Goal: Transaction & Acquisition: Register for event/course

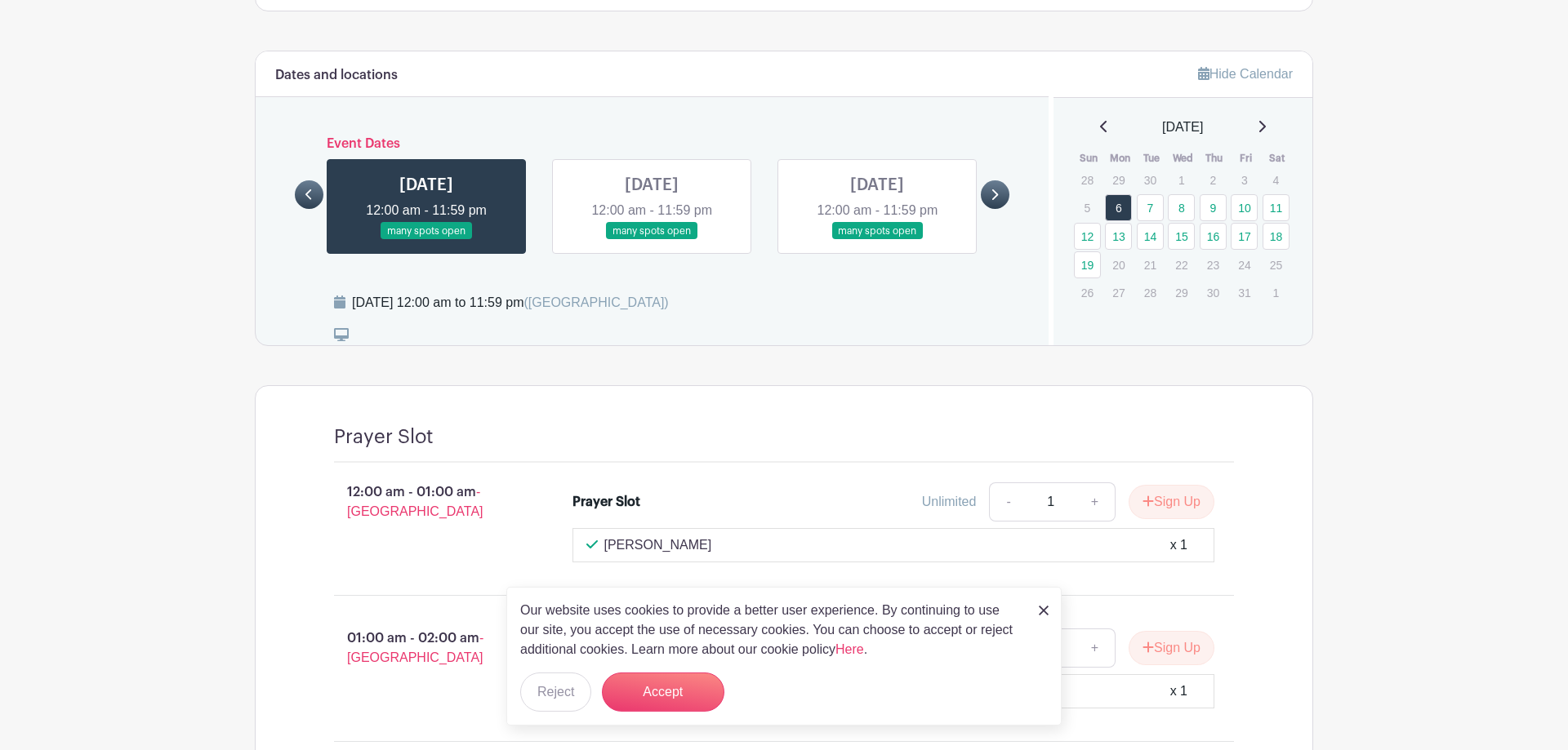
scroll to position [916, 0]
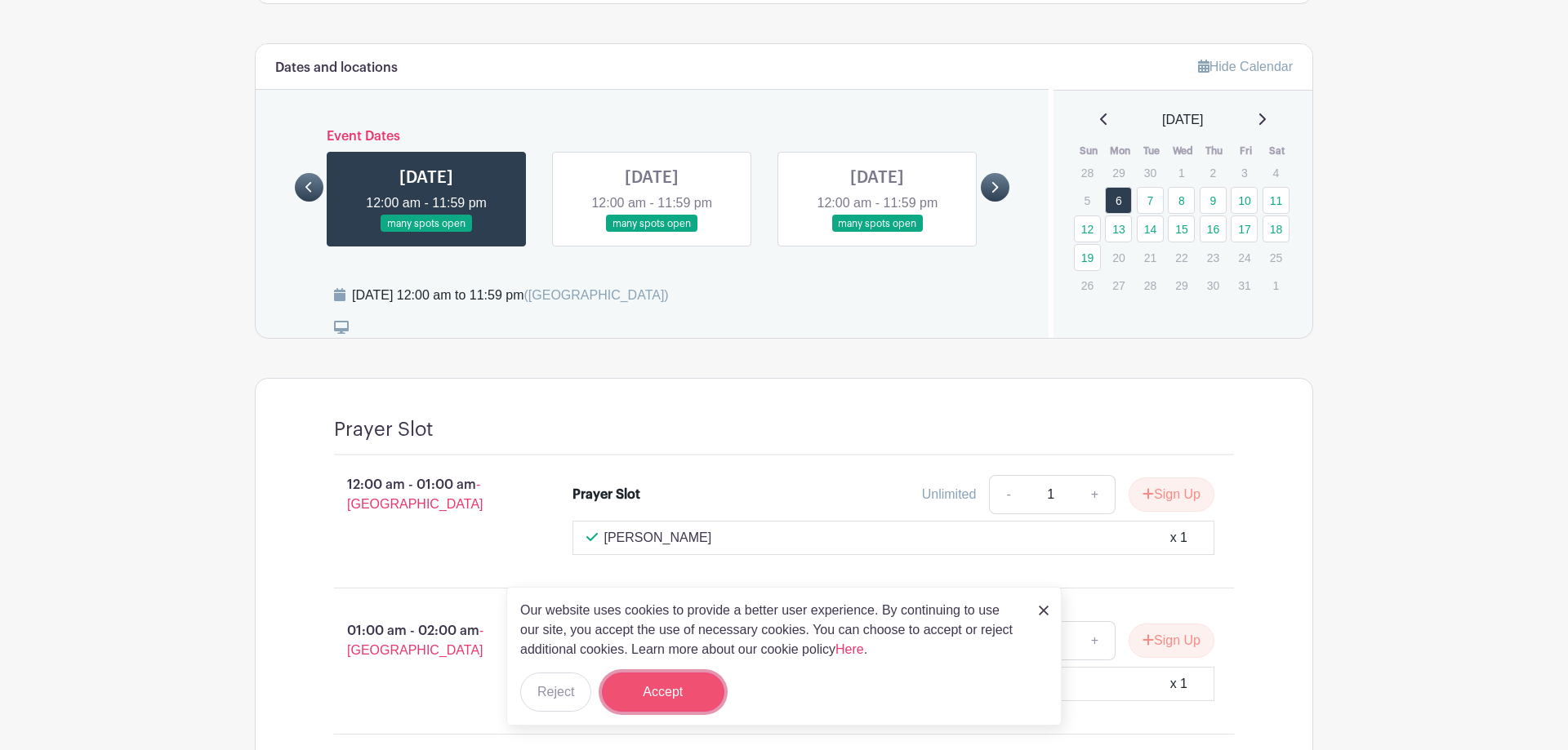
click at [669, 699] on button "Accept" at bounding box center [663, 692] width 122 height 39
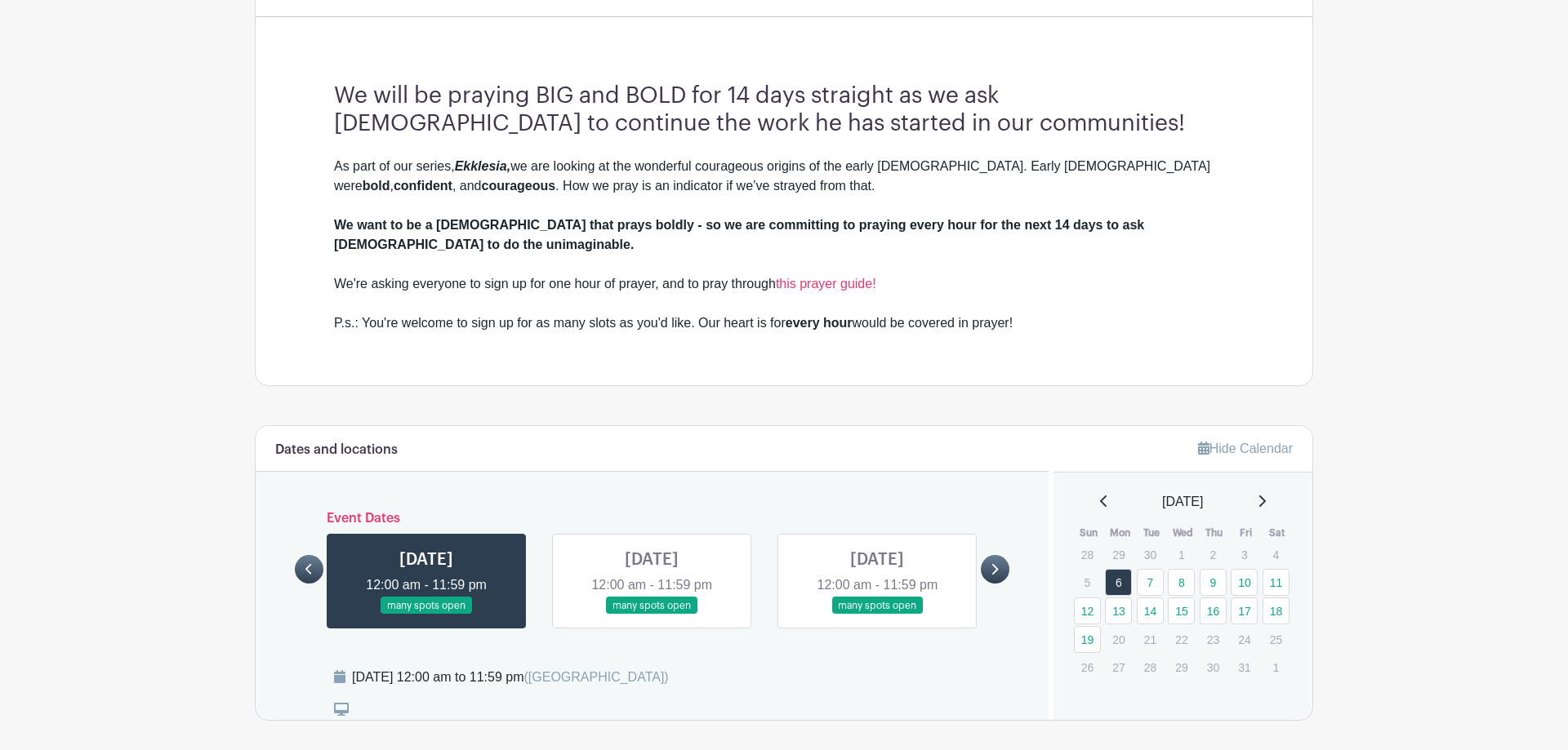
scroll to position [523, 0]
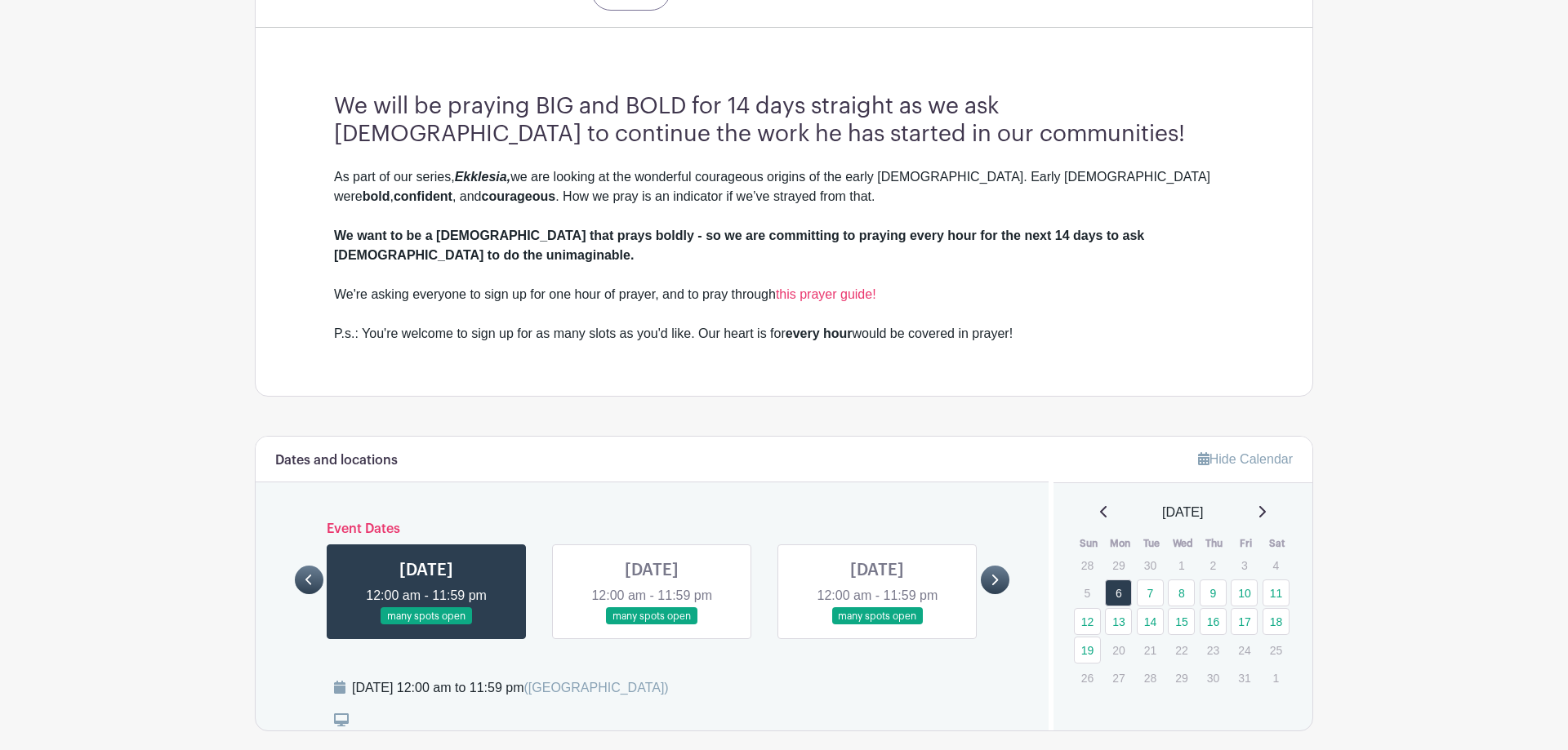
click at [652, 625] on link at bounding box center [652, 625] width 0 height 0
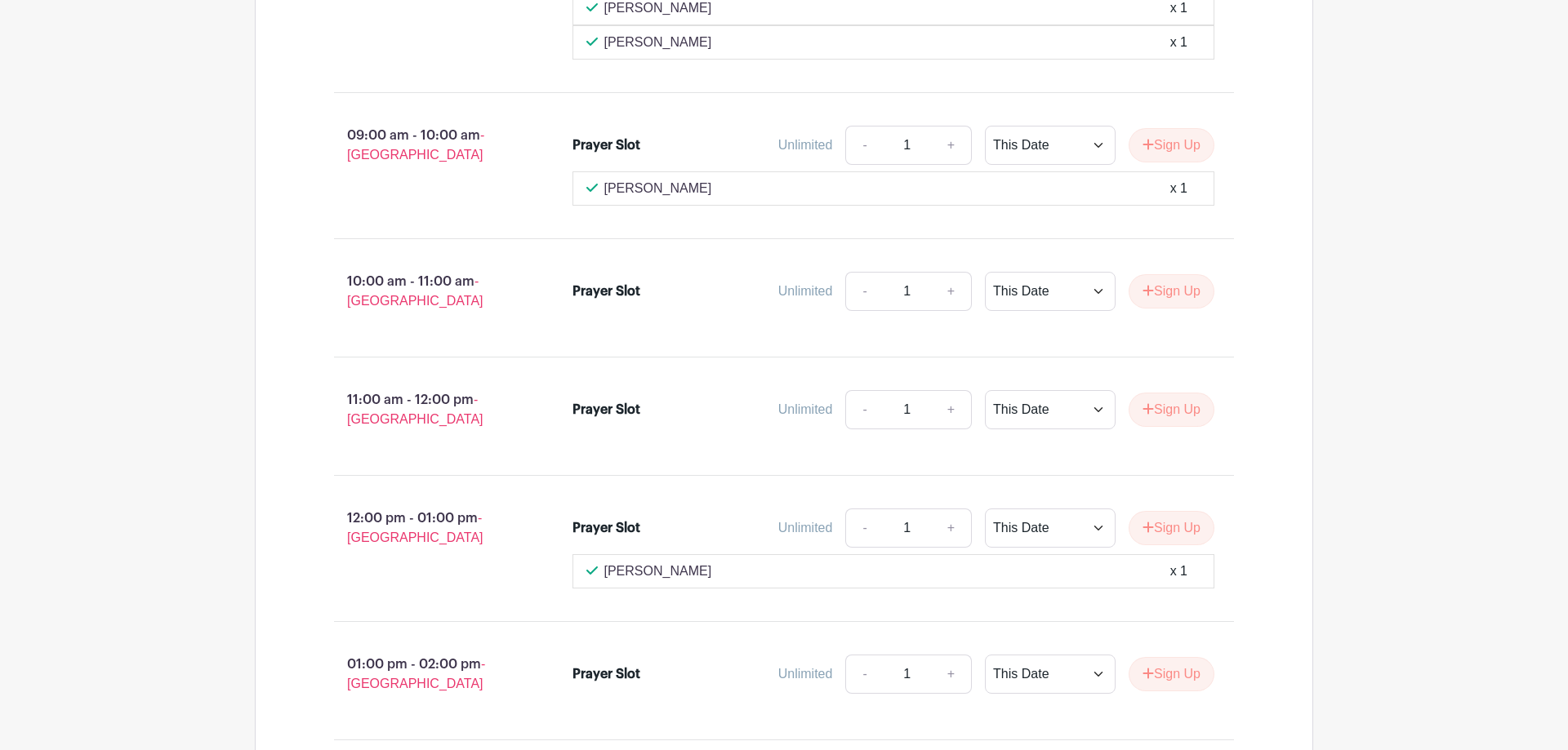
scroll to position [2937, 0]
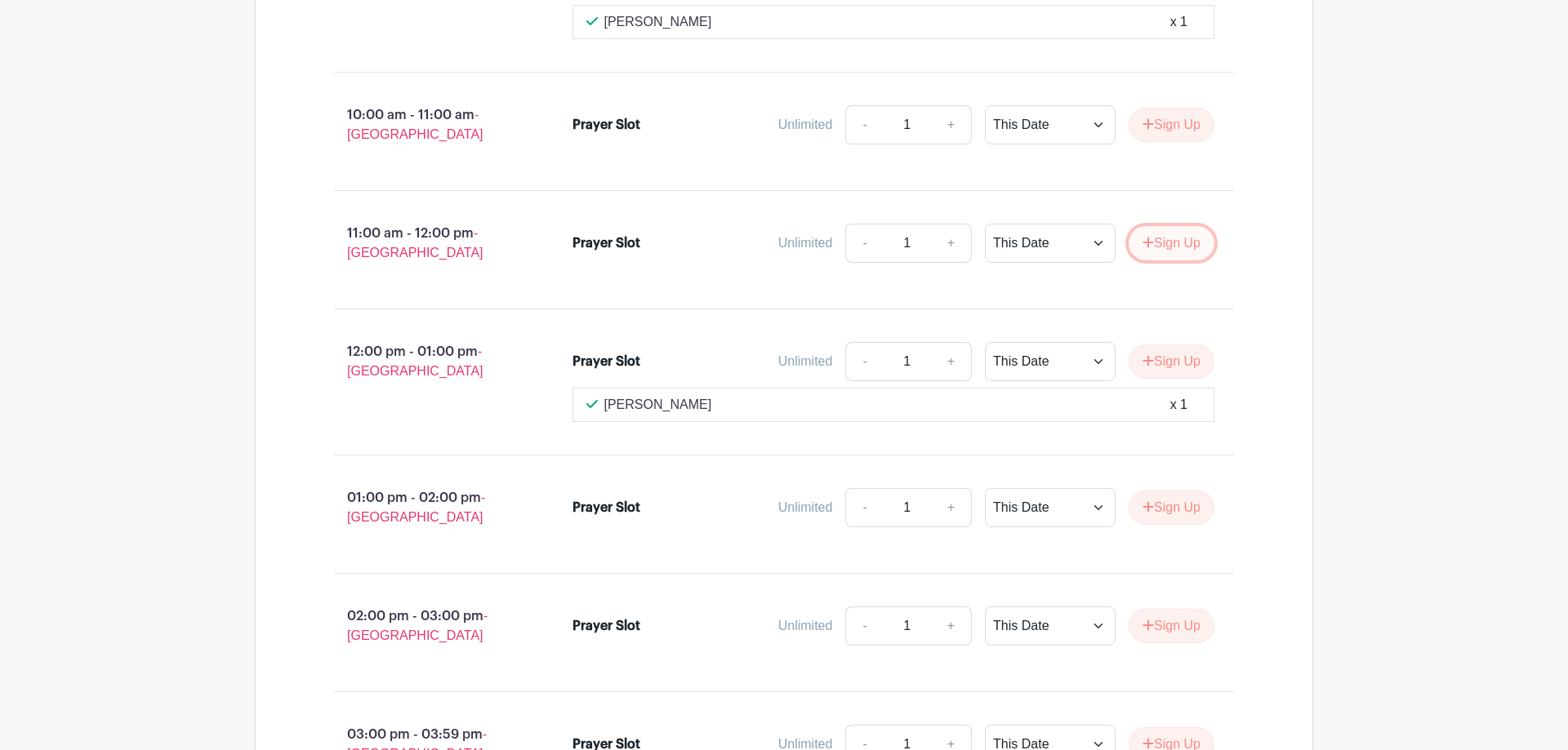
click at [1155, 227] on button "Sign Up" at bounding box center [1171, 243] width 86 height 34
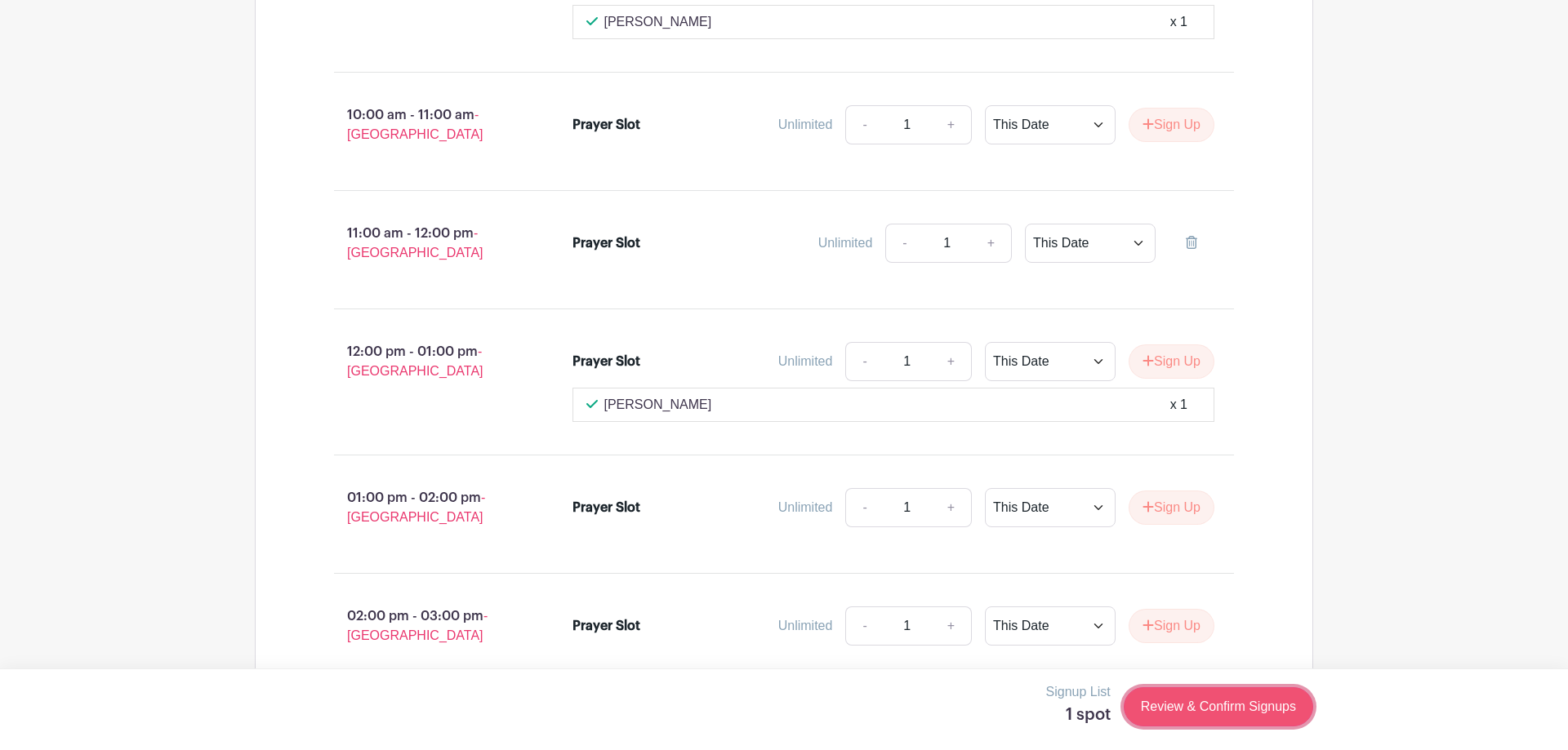
click at [1207, 716] on link "Review & Confirm Signups" at bounding box center [1218, 706] width 190 height 39
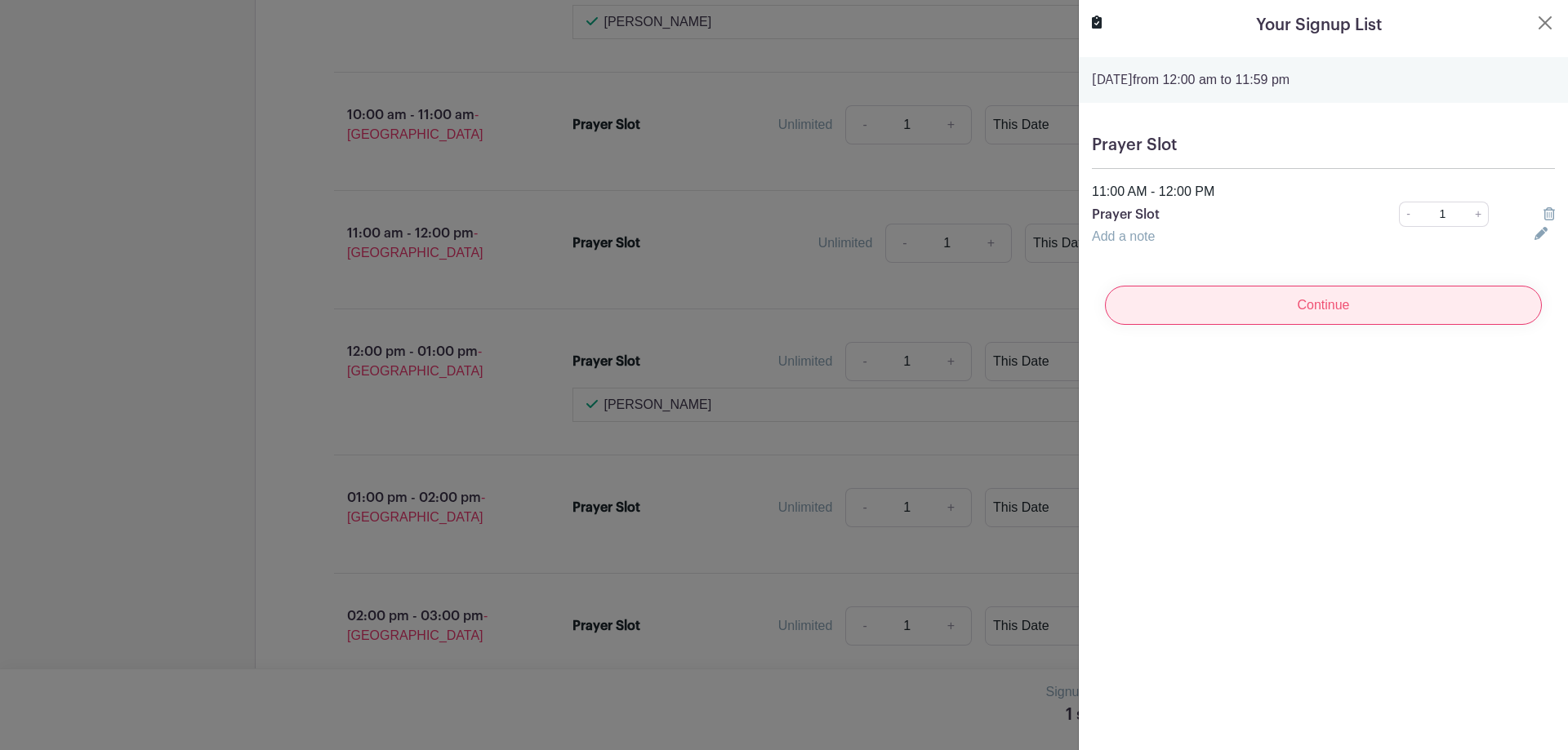
click at [1321, 307] on input "Continue" at bounding box center [1323, 305] width 437 height 39
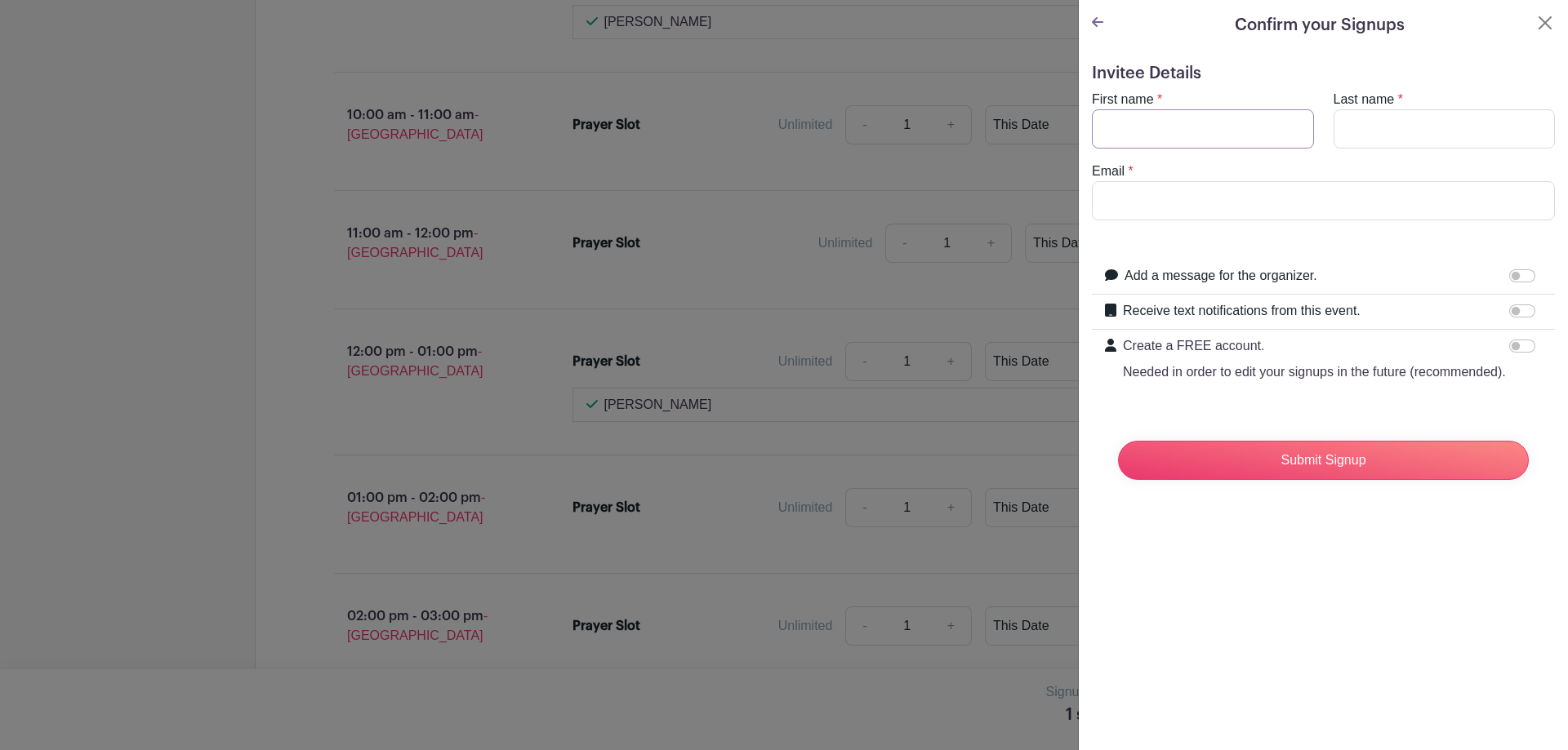
click at [1179, 124] on input "First name" at bounding box center [1202, 129] width 222 height 39
type input "[PERSON_NAME]"
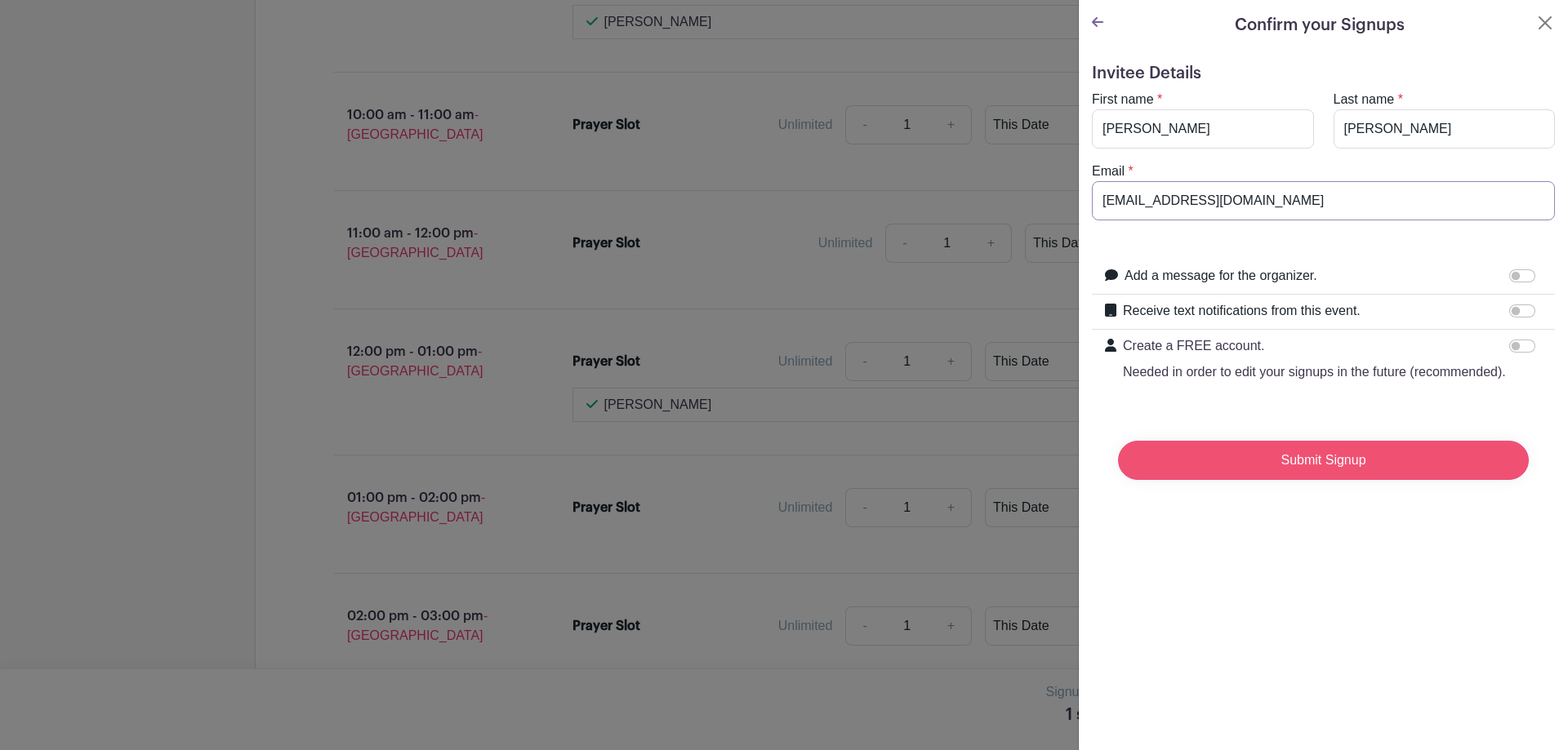
type input "[EMAIL_ADDRESS][DOMAIN_NAME]"
click at [1314, 463] on input "Submit Signup" at bounding box center [1323, 460] width 411 height 39
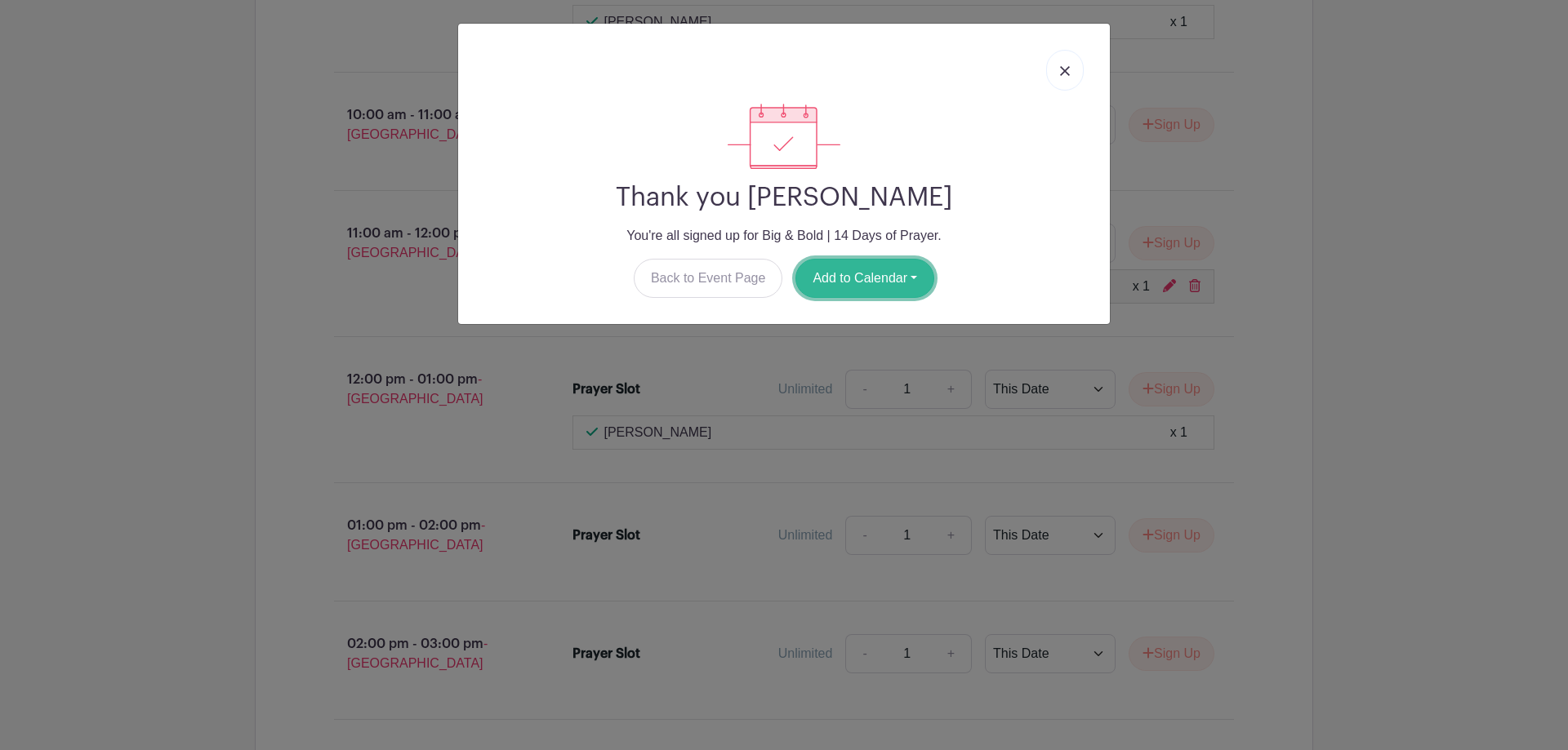
click at [881, 276] on button "Add to Calendar" at bounding box center [865, 278] width 139 height 39
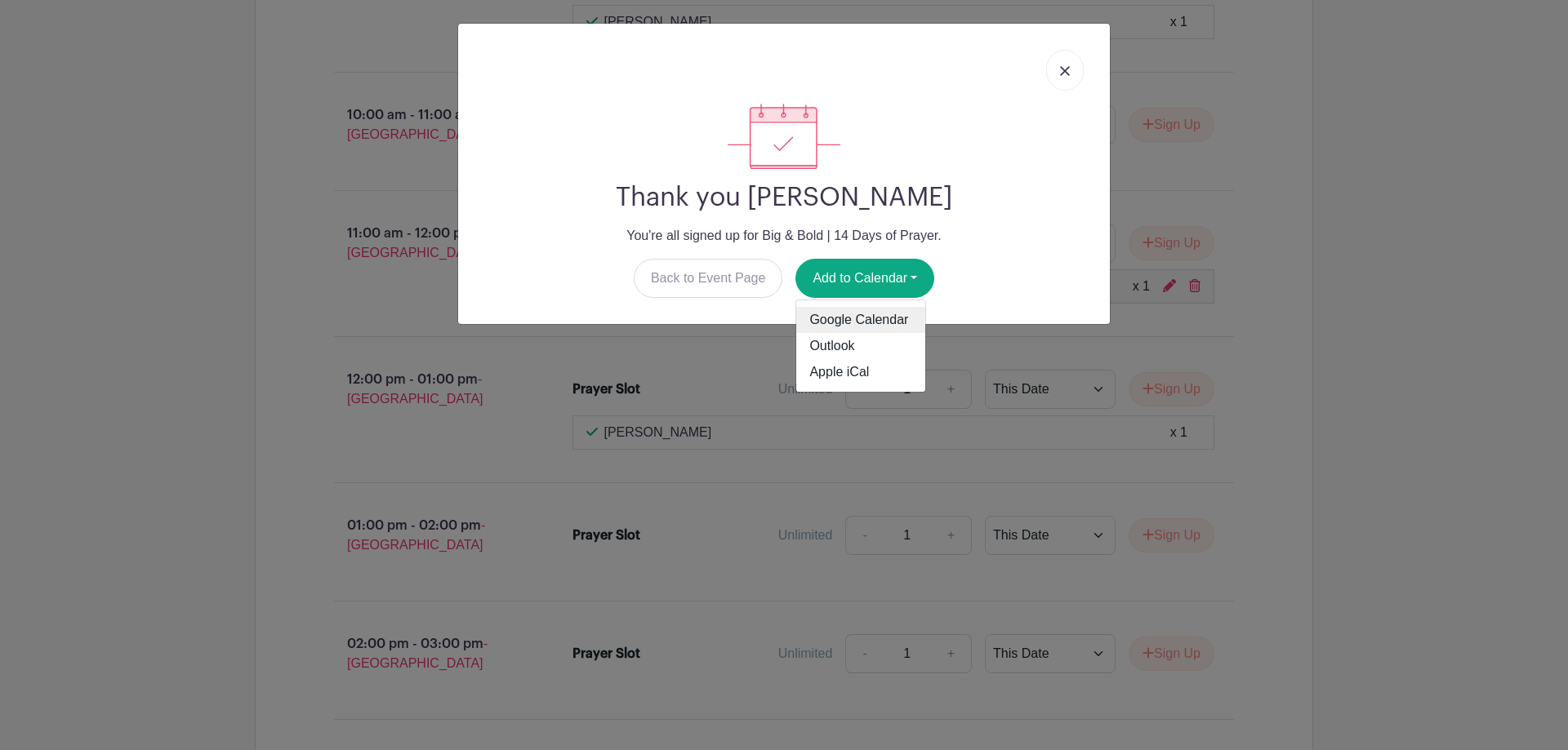
click at [859, 322] on link "Google Calendar" at bounding box center [861, 319] width 129 height 26
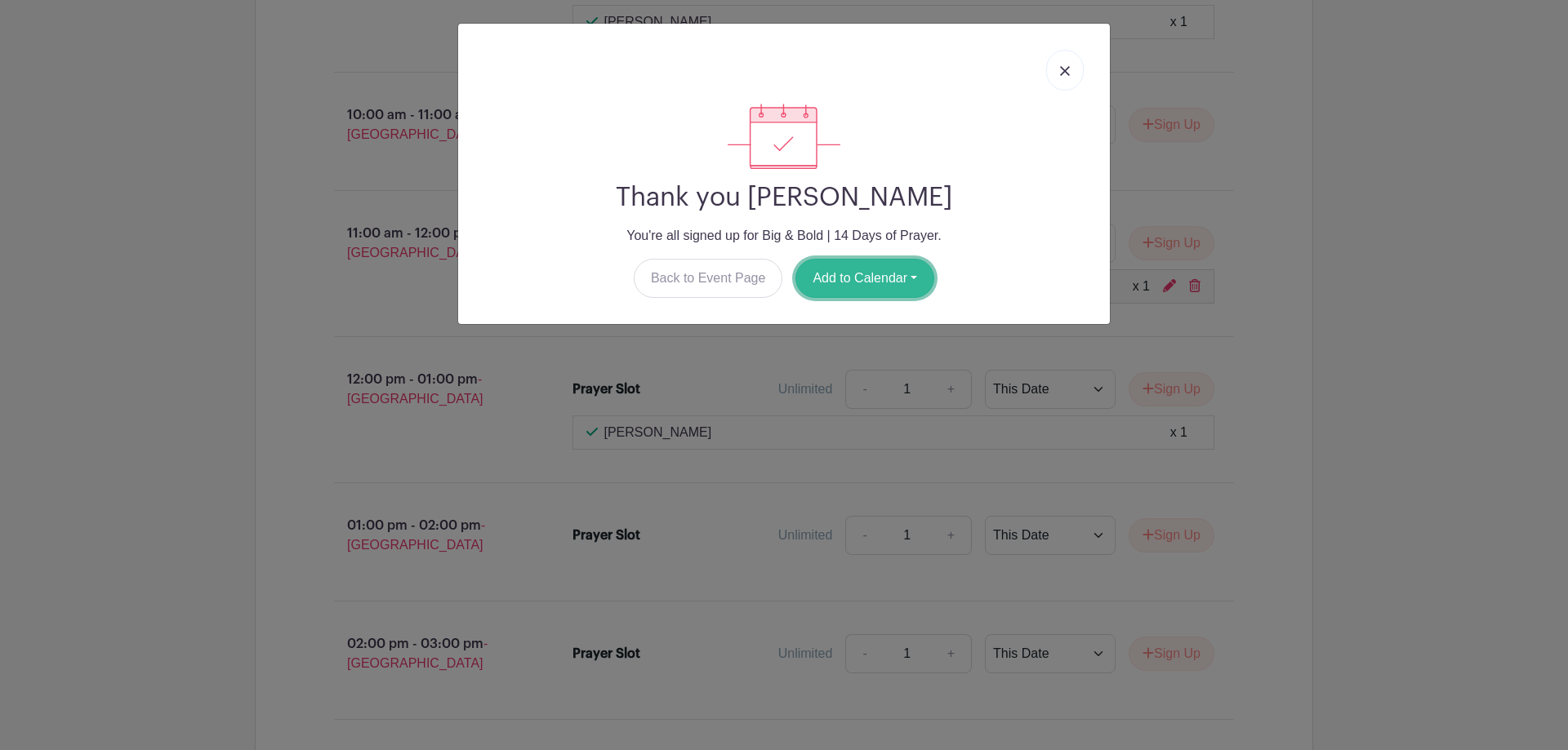
click at [889, 280] on button "Add to Calendar" at bounding box center [865, 278] width 139 height 39
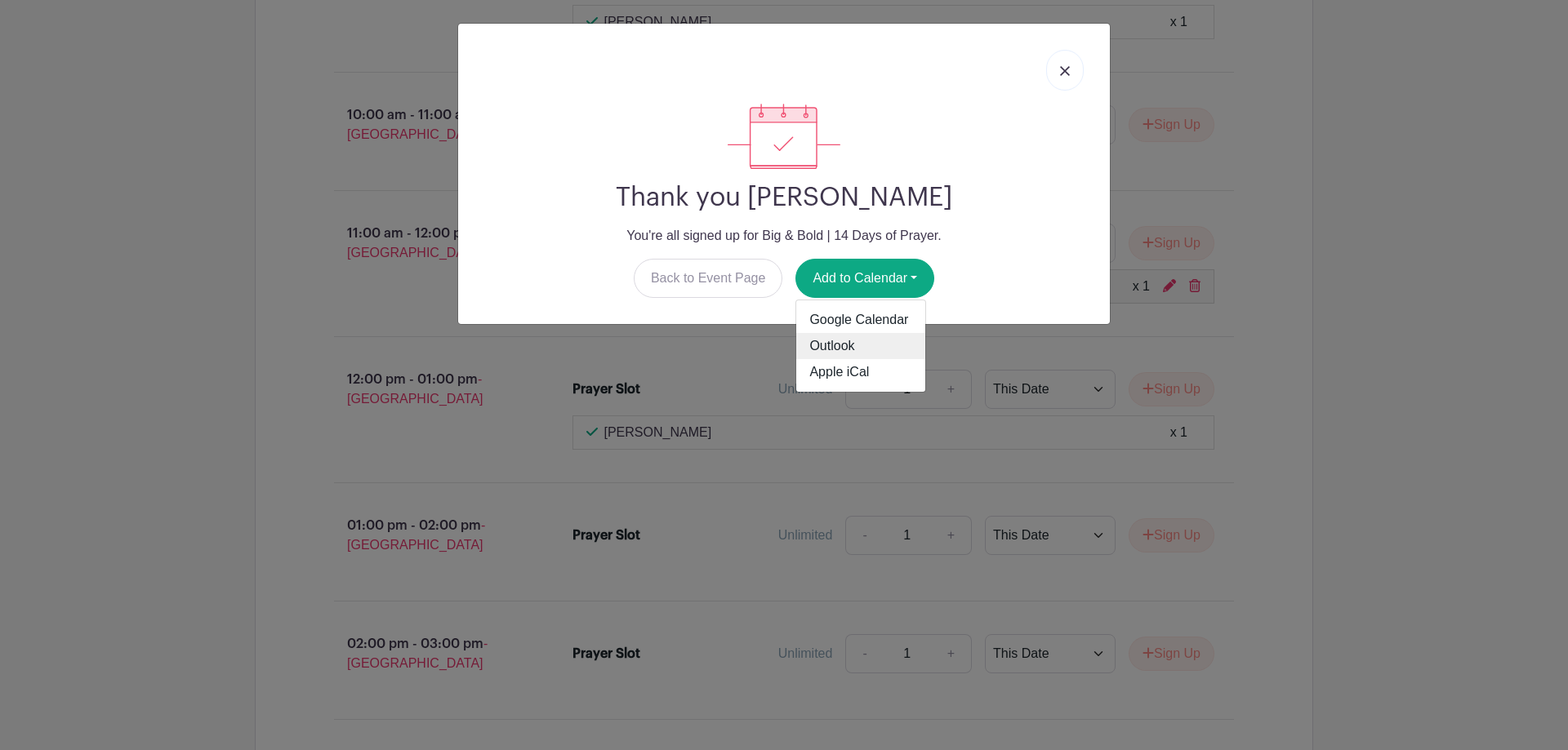
click at [845, 349] on link "Outlook" at bounding box center [861, 345] width 129 height 26
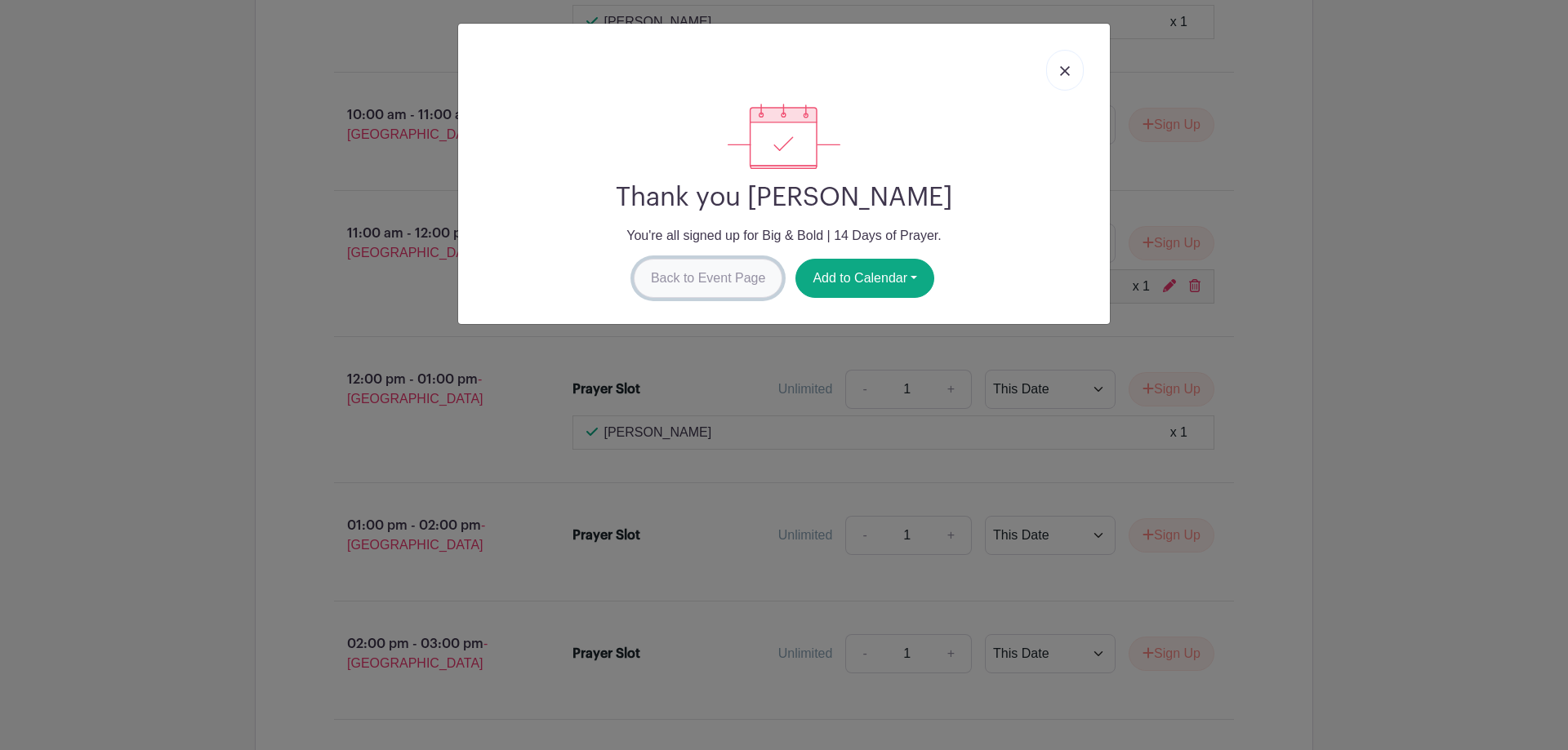
click at [693, 279] on link "Back to Event Page" at bounding box center [709, 278] width 149 height 39
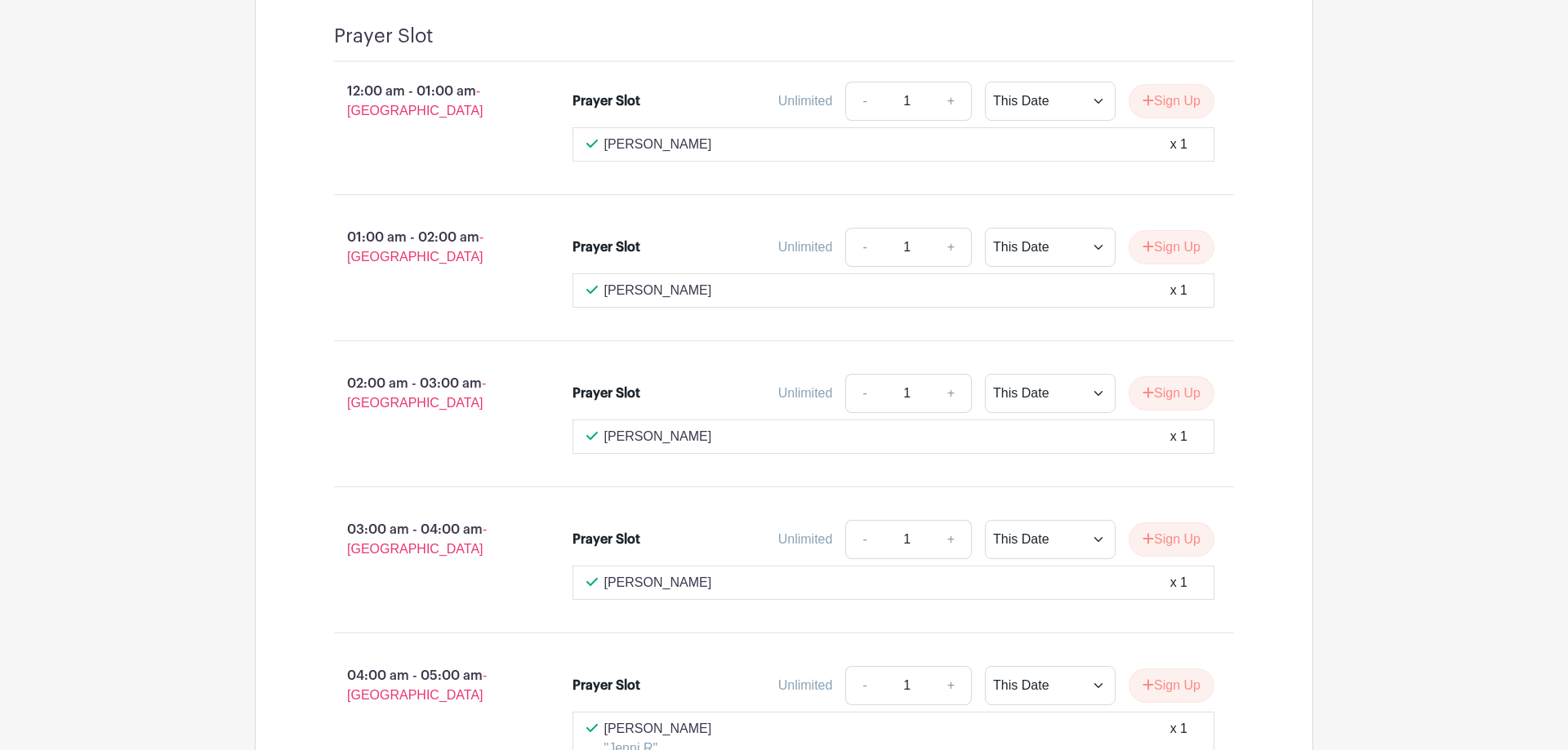
scroll to position [477, 0]
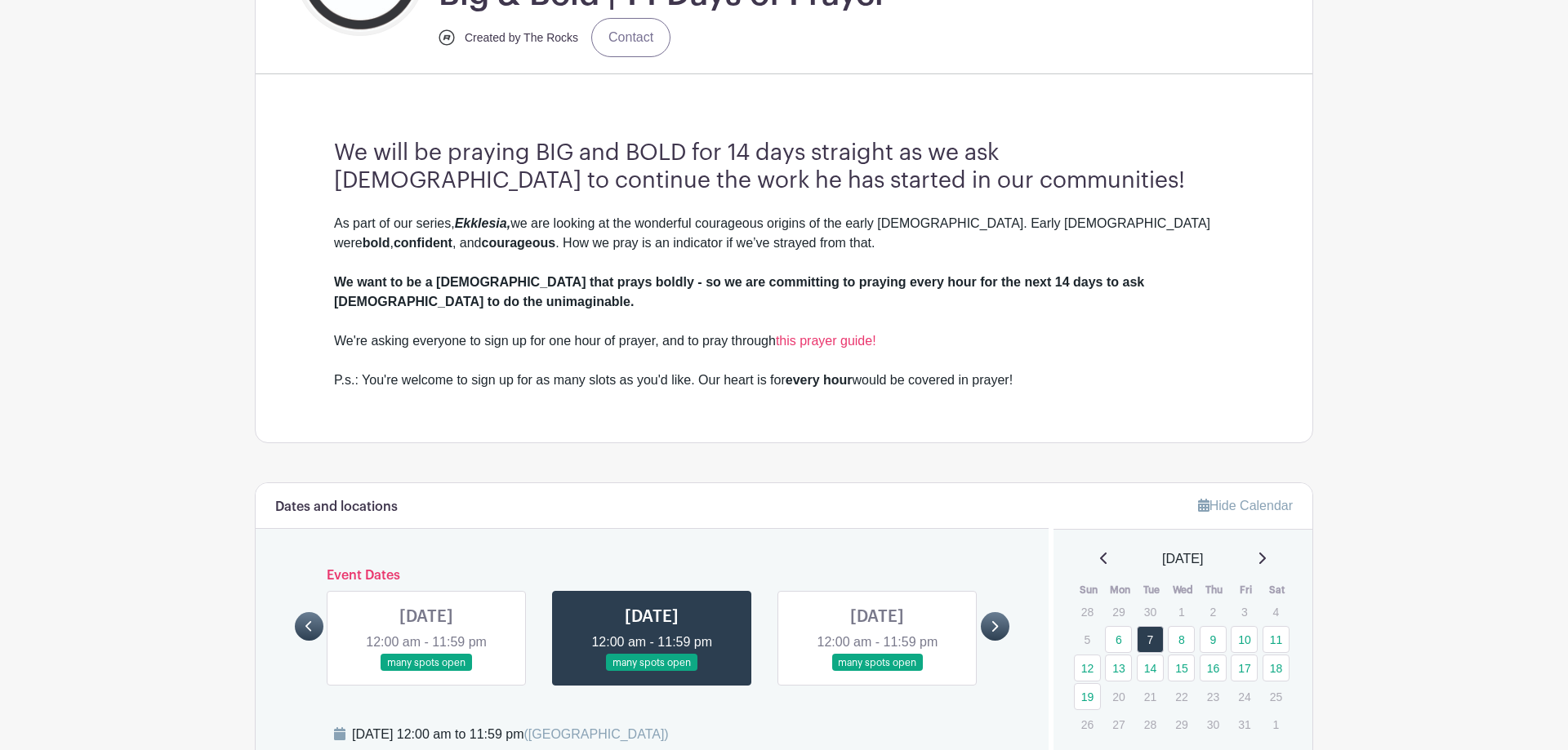
click at [996, 621] on icon at bounding box center [995, 626] width 7 height 11
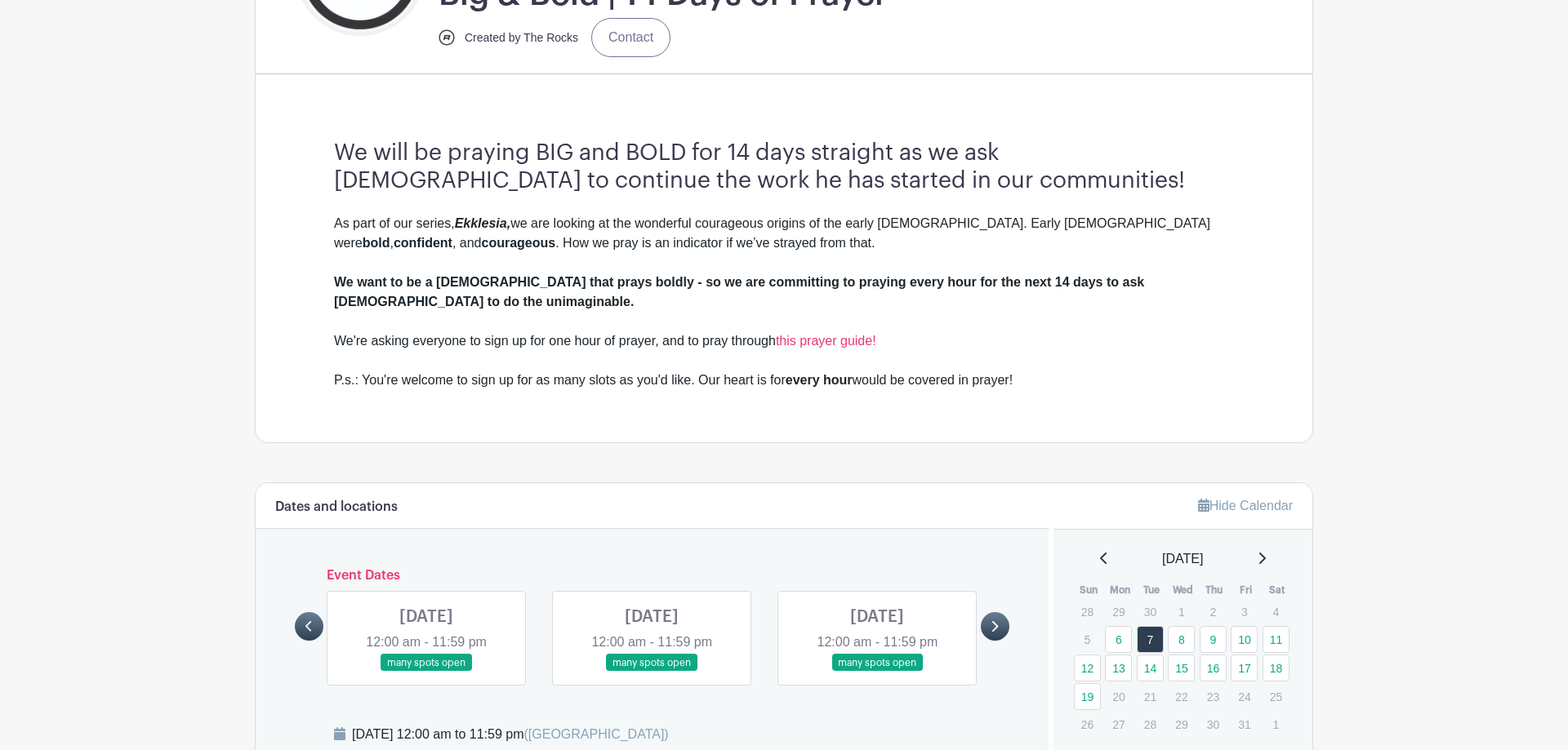
click at [426, 672] on link at bounding box center [426, 672] width 0 height 0
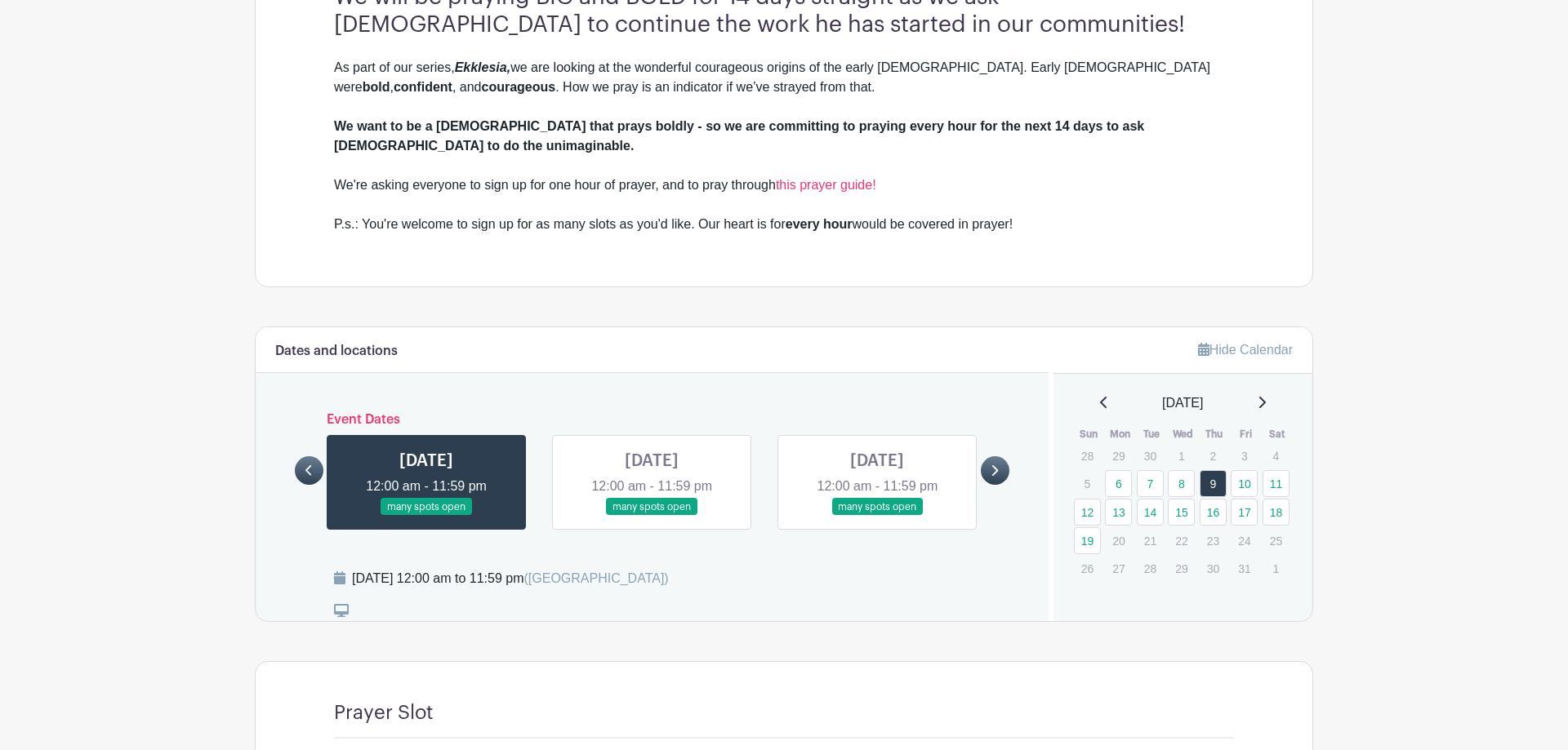
scroll to position [643, 0]
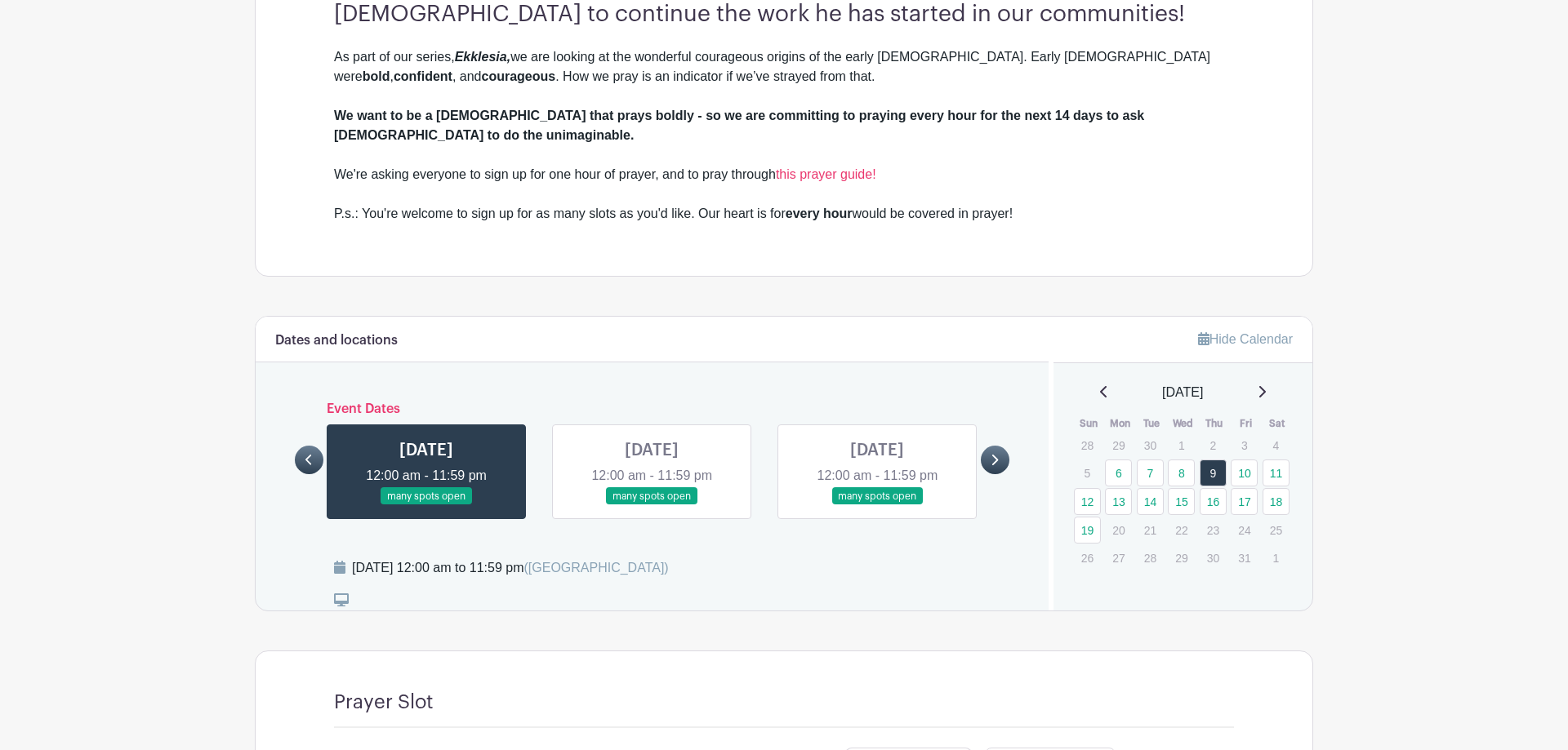
click at [652, 505] on link at bounding box center [652, 505] width 0 height 0
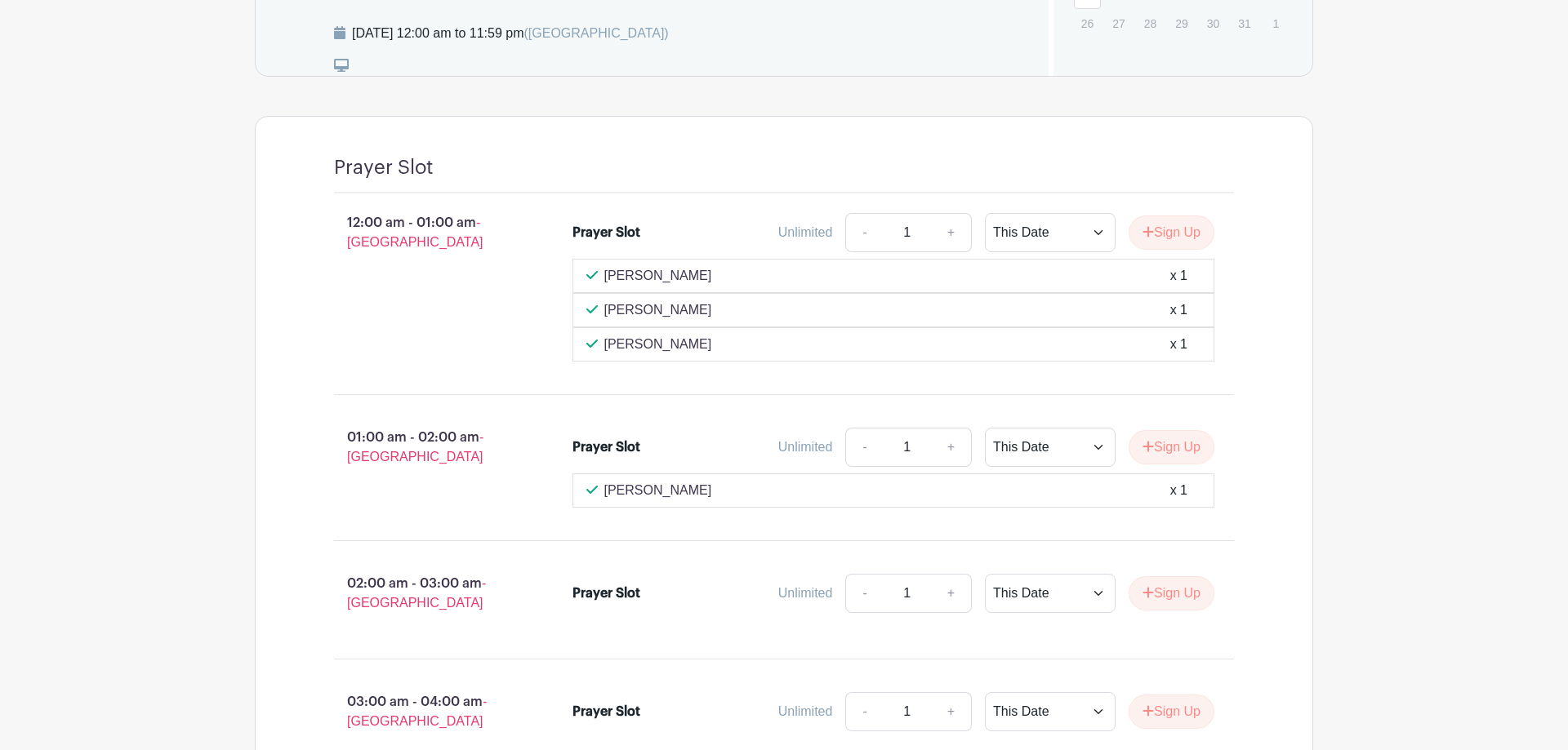
scroll to position [944, 0]
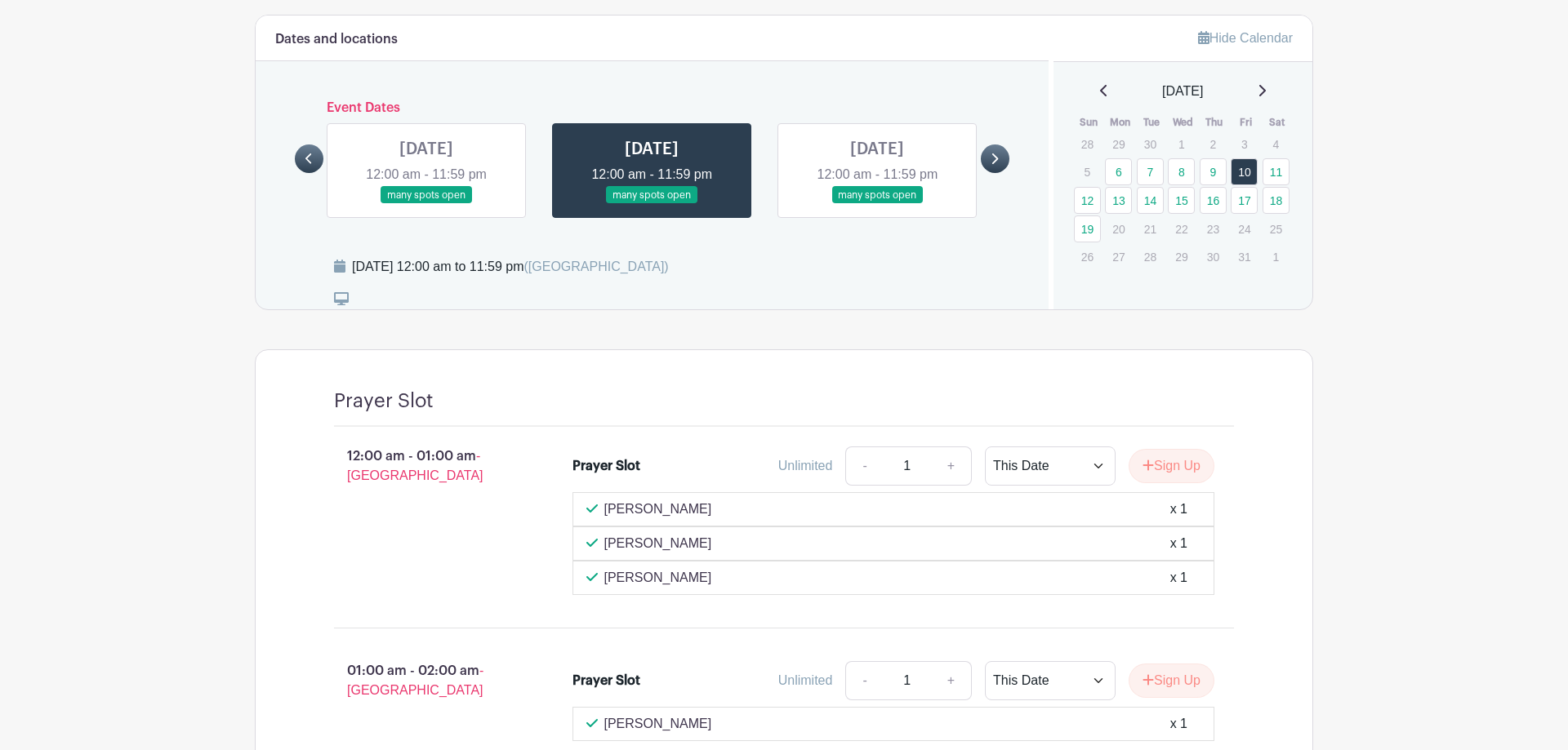
click at [877, 204] on link at bounding box center [877, 204] width 0 height 0
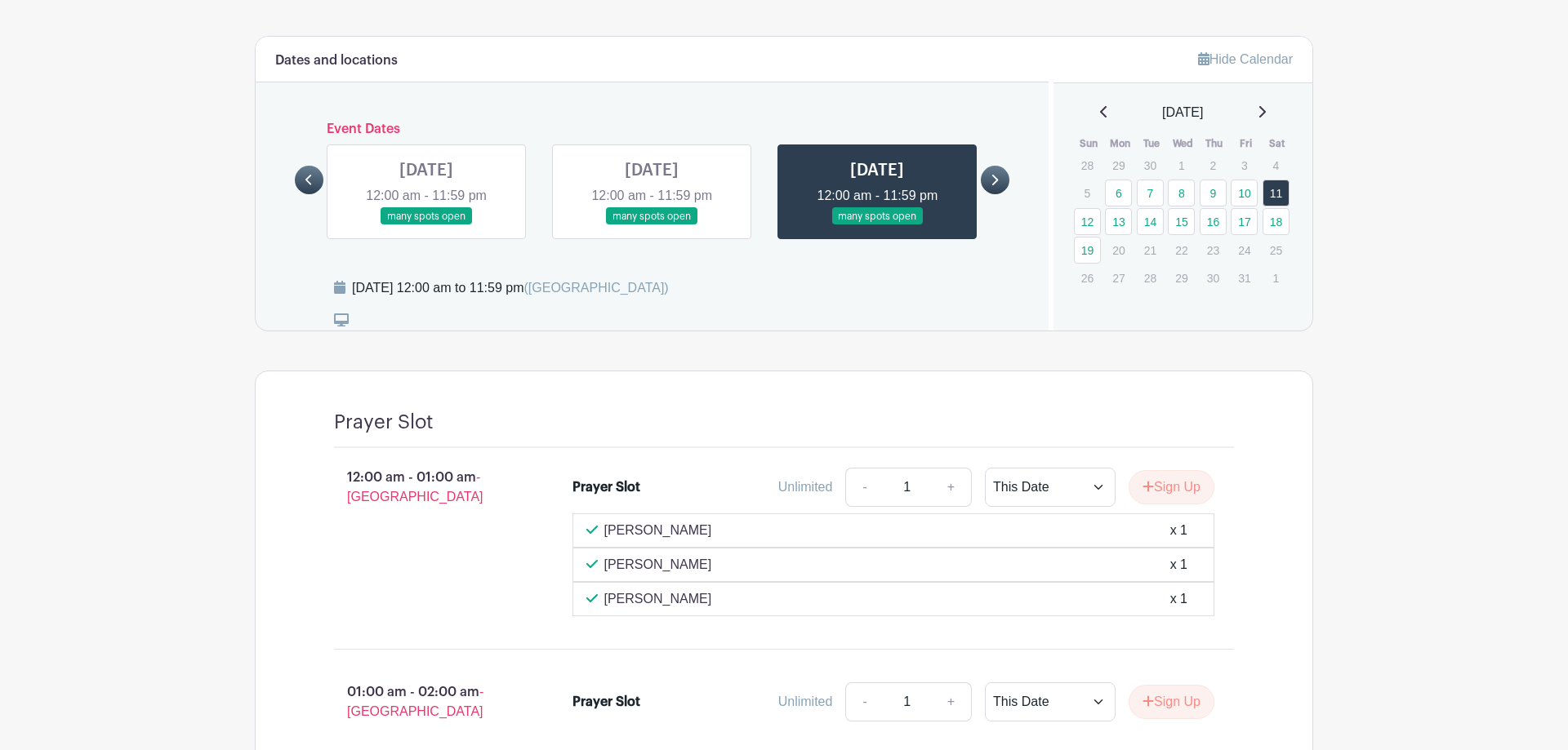
scroll to position [766, 0]
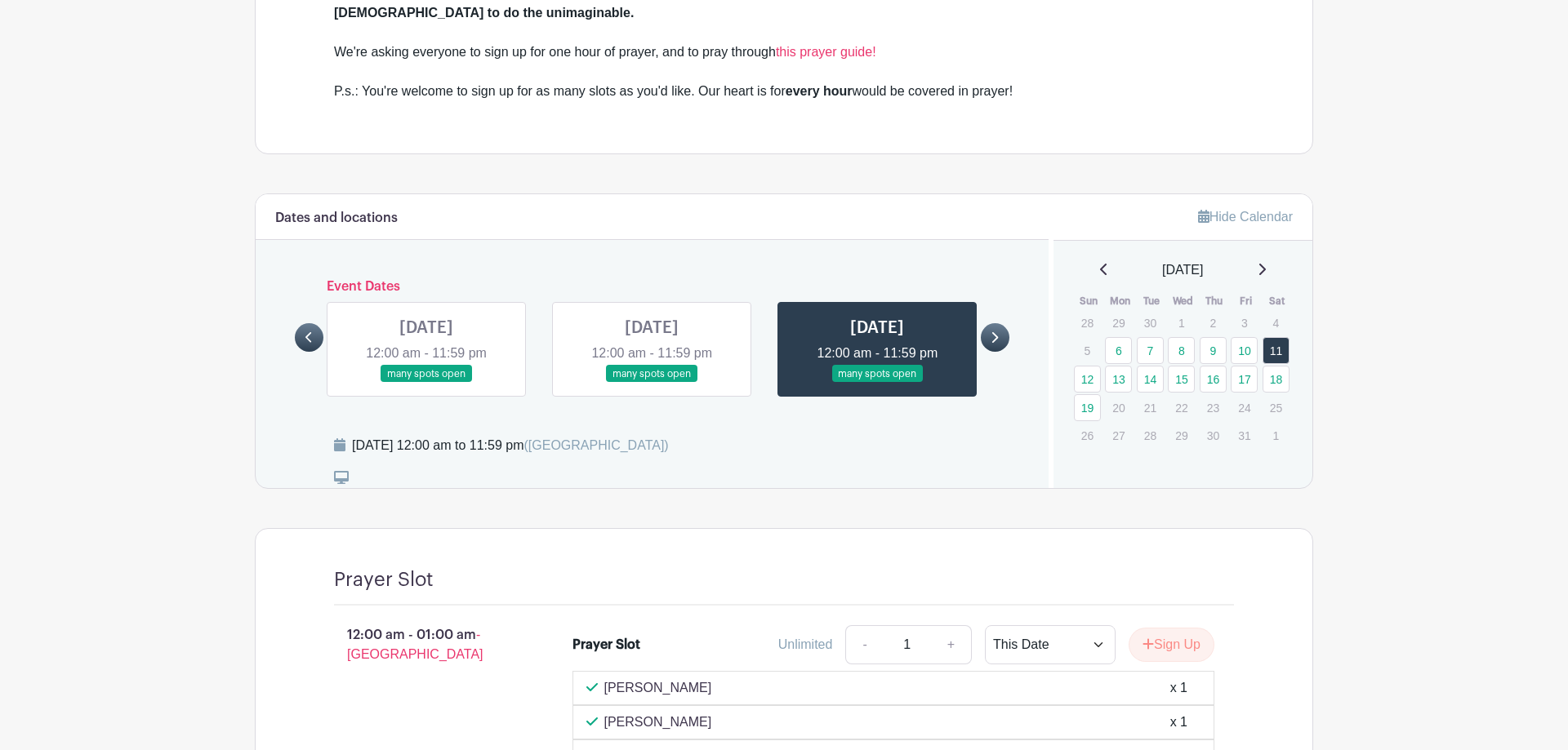
click at [994, 331] on icon at bounding box center [994, 337] width 8 height 13
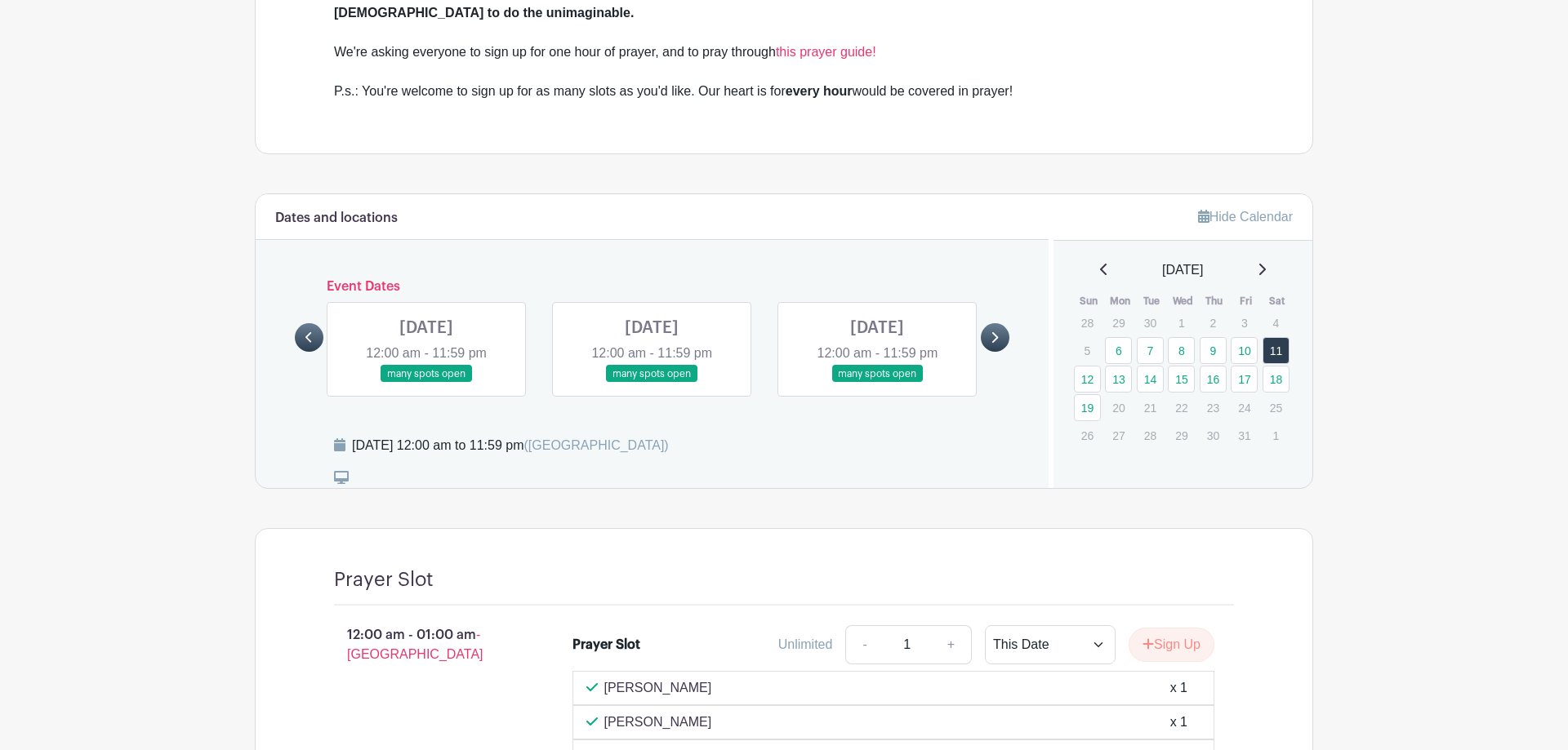
click at [426, 383] on link at bounding box center [426, 383] width 0 height 0
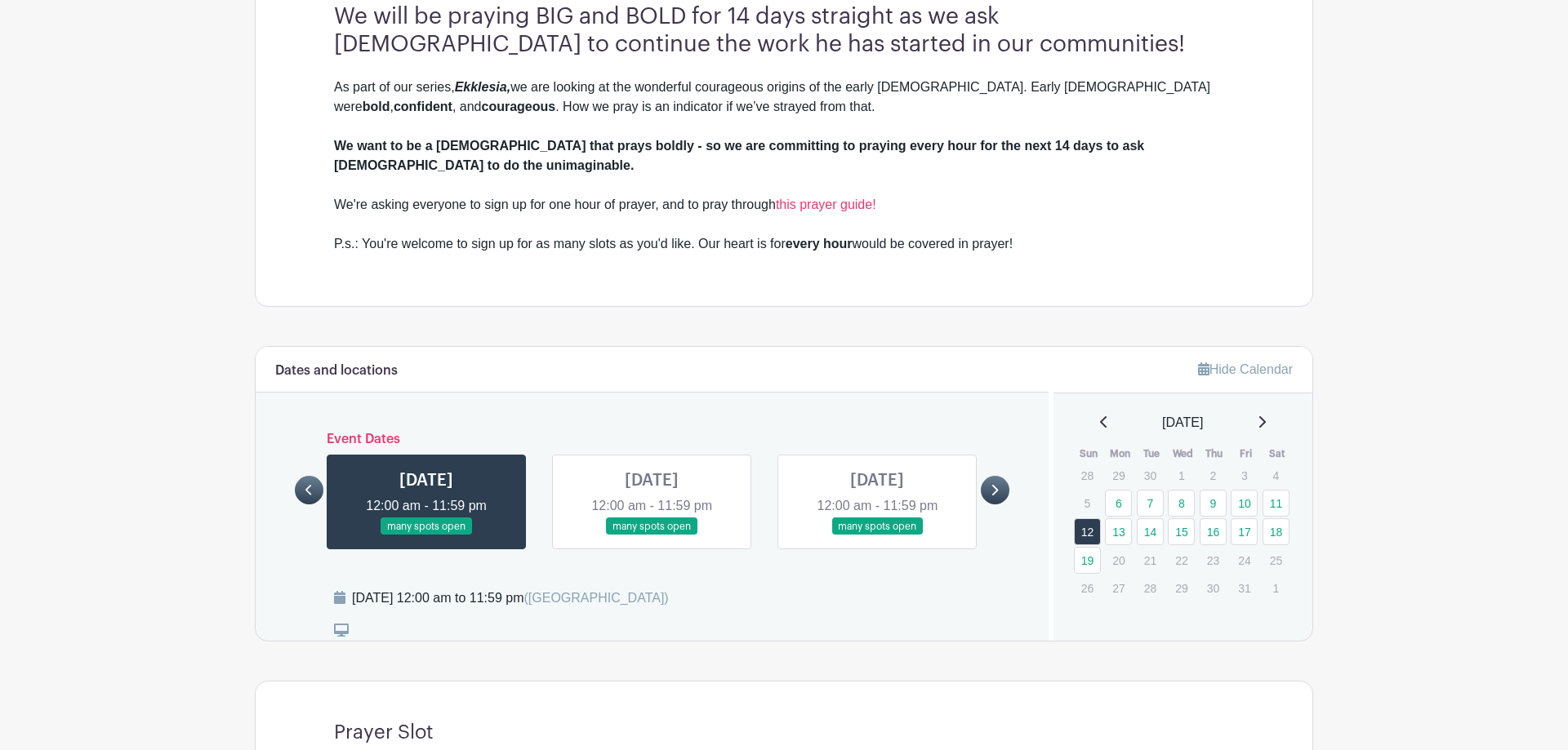
scroll to position [530, 0]
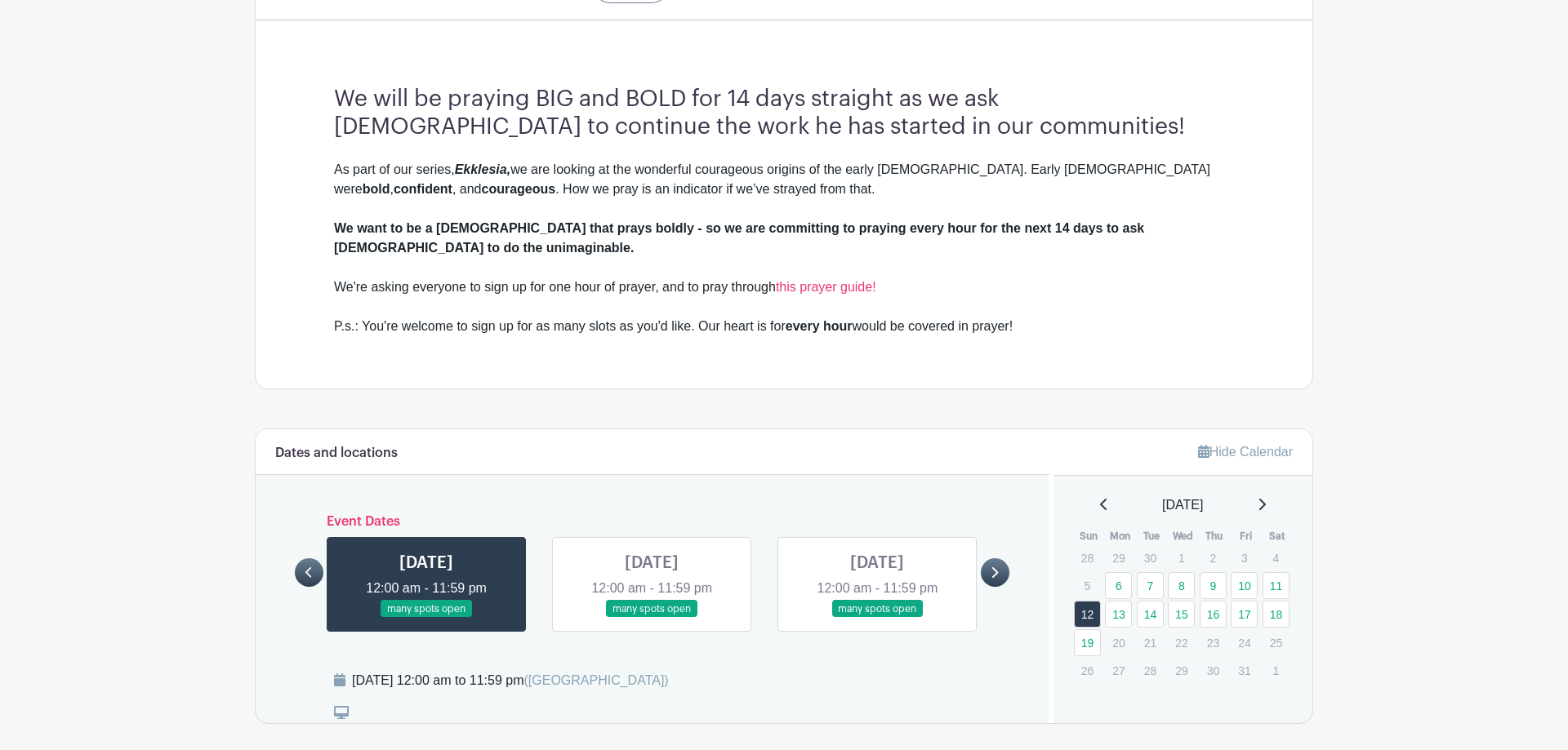
click at [652, 618] on link at bounding box center [652, 618] width 0 height 0
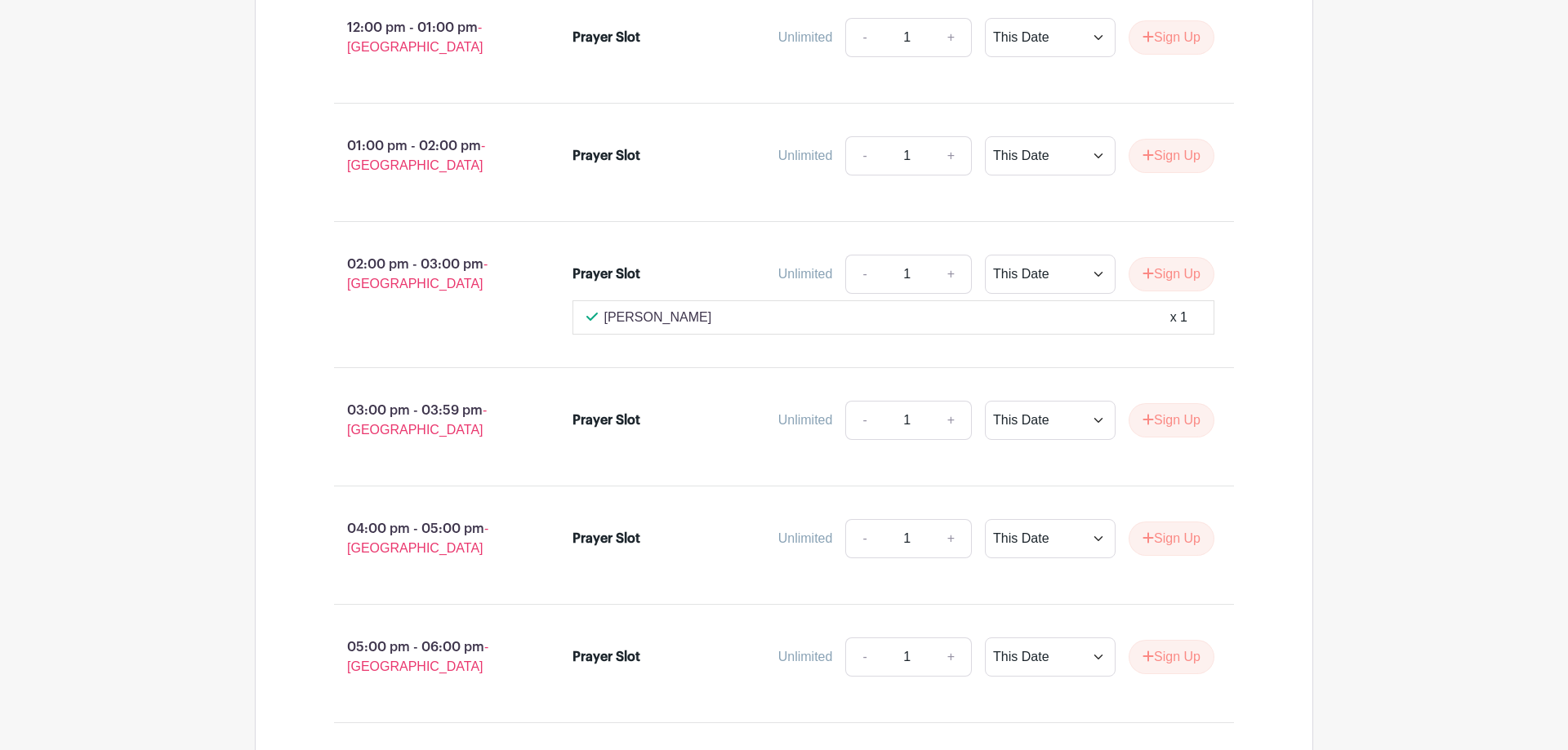
scroll to position [3028, 0]
